Goal: Transaction & Acquisition: Obtain resource

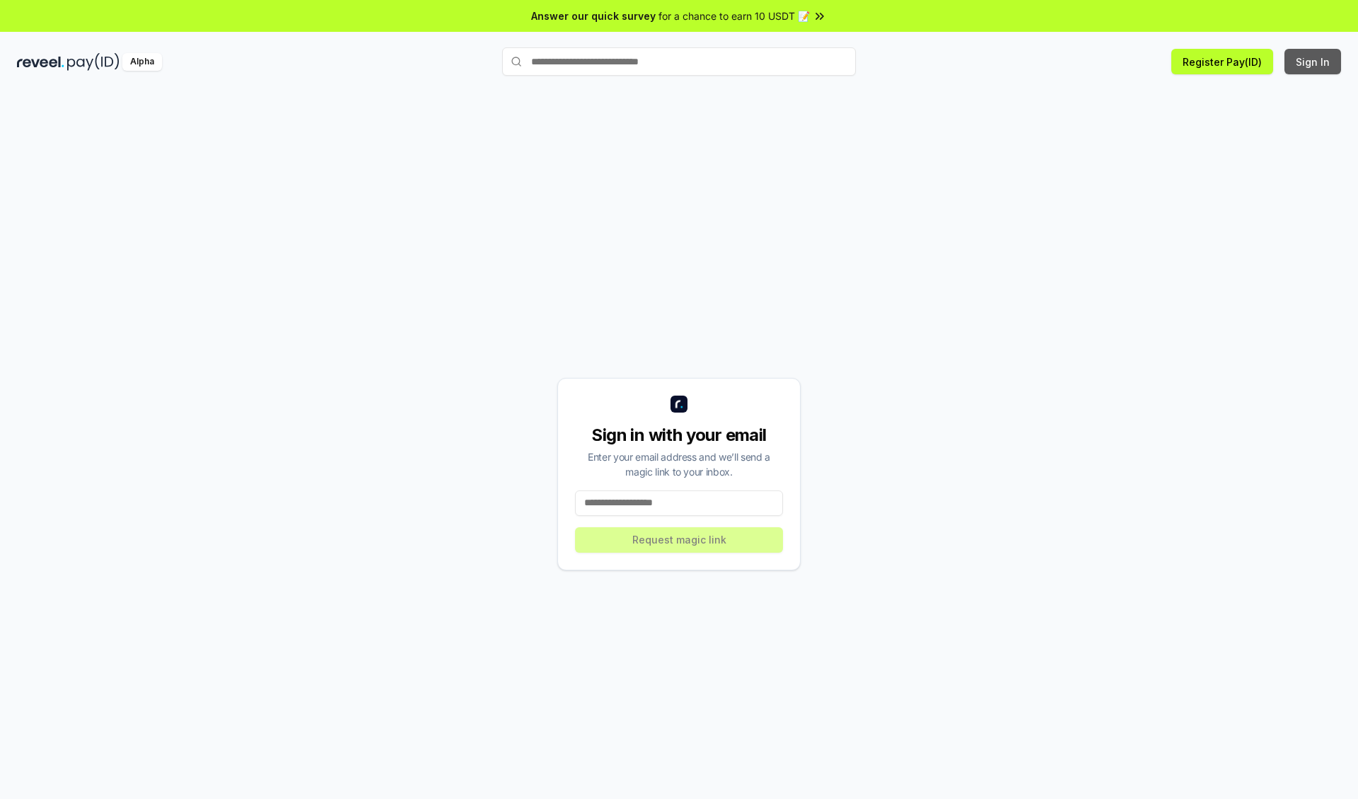
click at [1314, 62] on button "Sign In" at bounding box center [1313, 61] width 57 height 25
type input "**********"
click at [679, 539] on button "Request magic link" at bounding box center [679, 539] width 208 height 25
